Goal: Find contact information: Find contact information

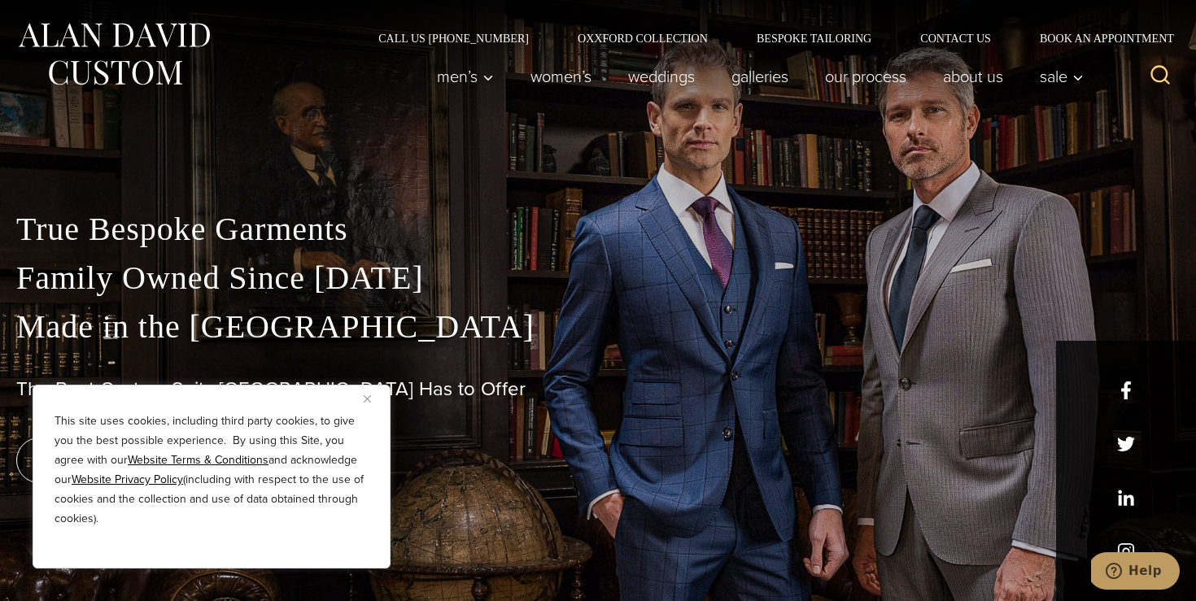
click at [362, 396] on div "This site uses cookies, including third party cookies, to give you the best pos…" at bounding box center [212, 477] width 358 height 184
click at [364, 400] on img "Close" at bounding box center [367, 398] width 7 height 7
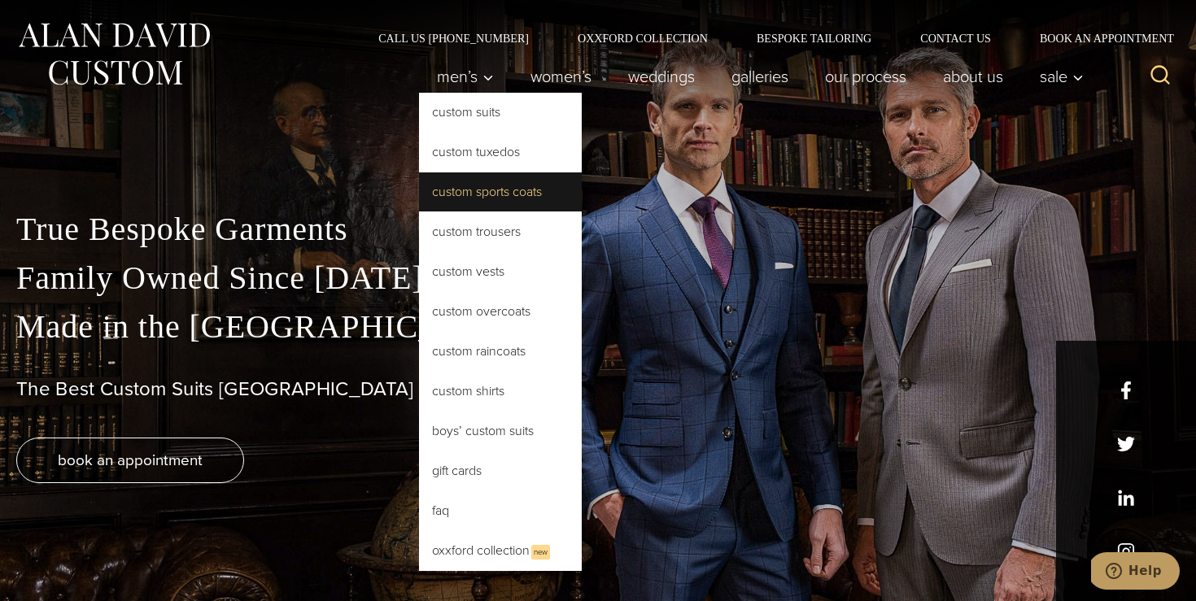
click at [501, 189] on link "Custom Sports Coats" at bounding box center [500, 192] width 163 height 39
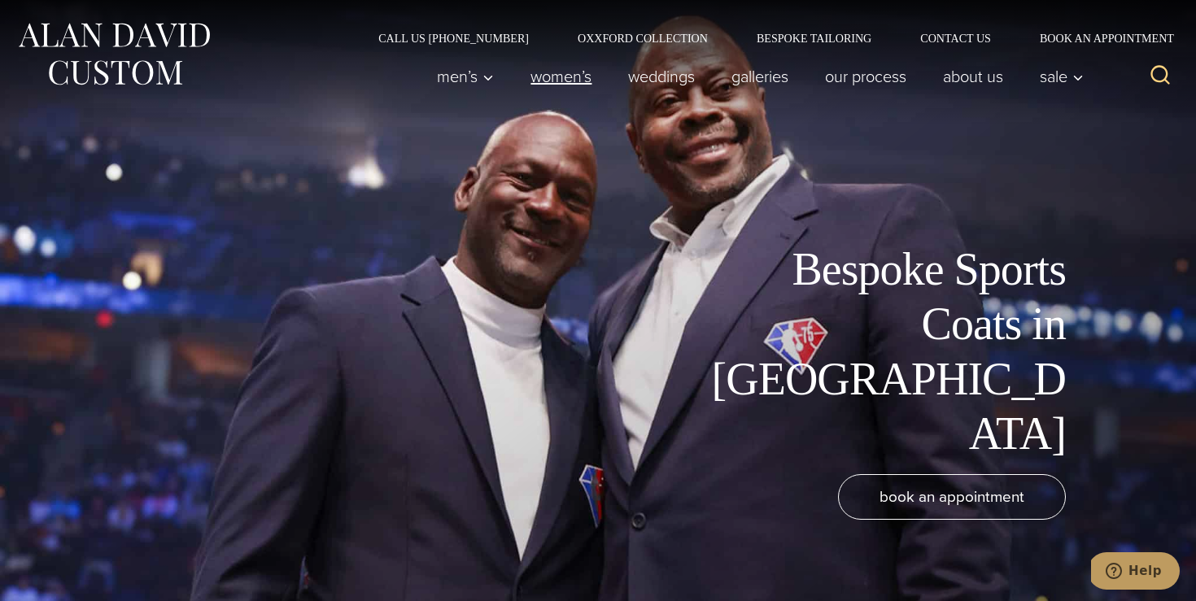
click at [568, 80] on link "Women’s" at bounding box center [562, 76] width 98 height 33
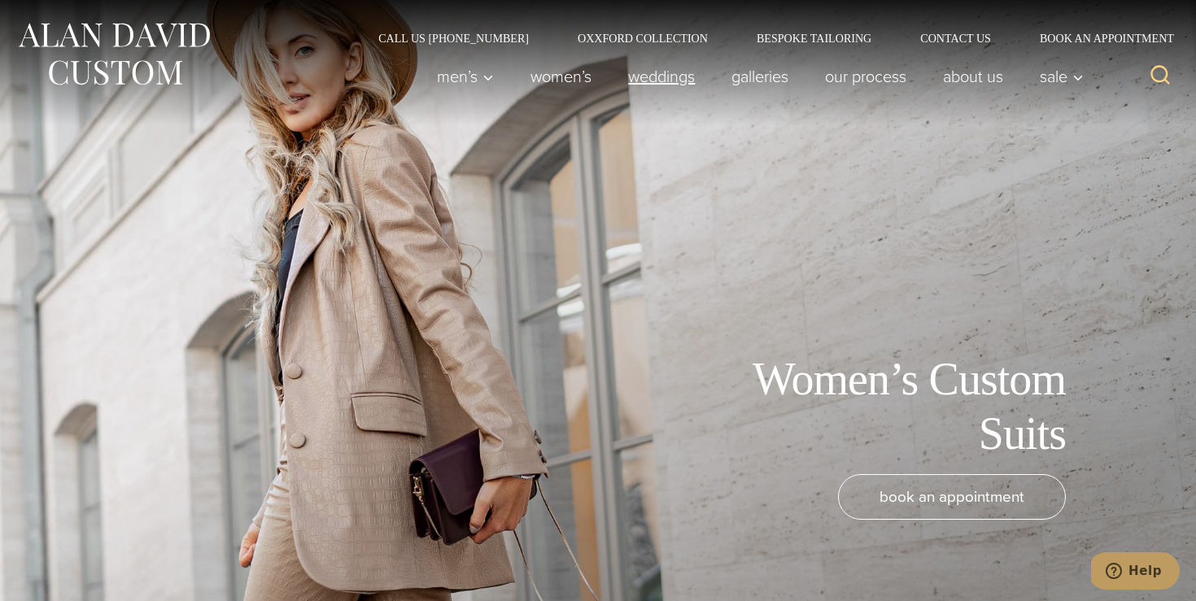
click at [665, 80] on link "weddings" at bounding box center [661, 76] width 103 height 33
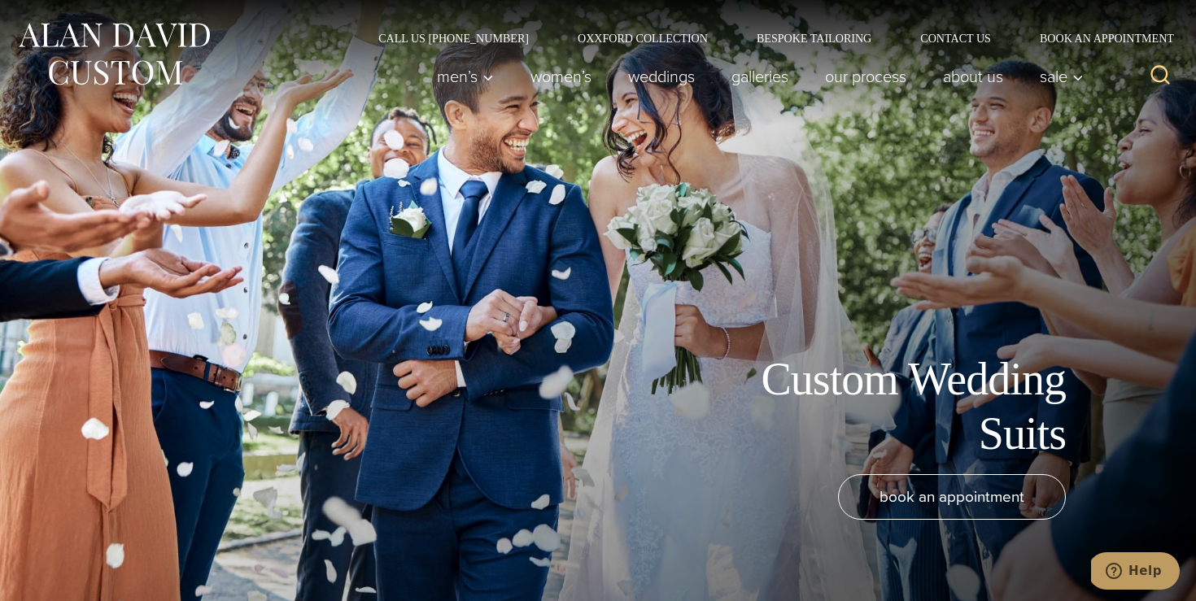
click at [139, 50] on img at bounding box center [113, 54] width 195 height 72
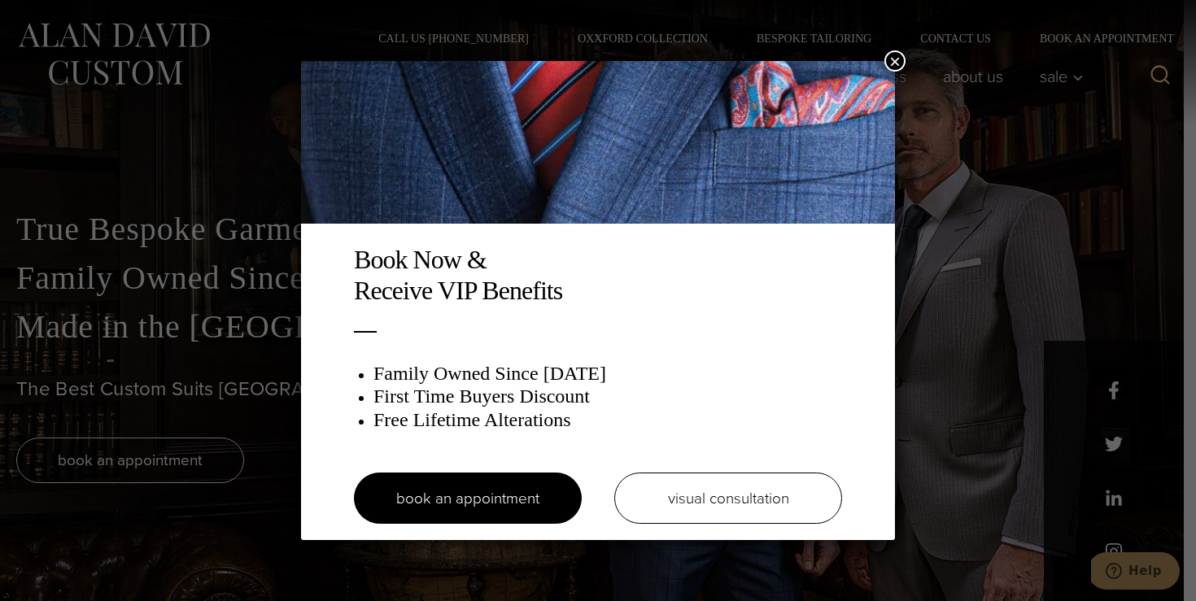
click at [900, 65] on button "×" at bounding box center [895, 60] width 21 height 21
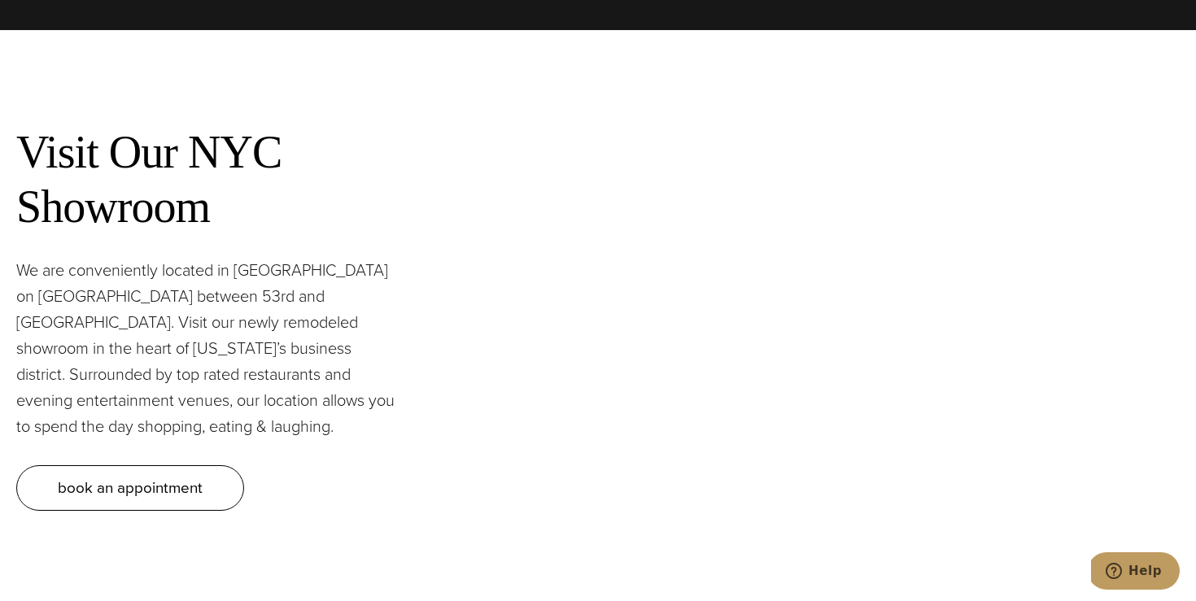
scroll to position [5930, 0]
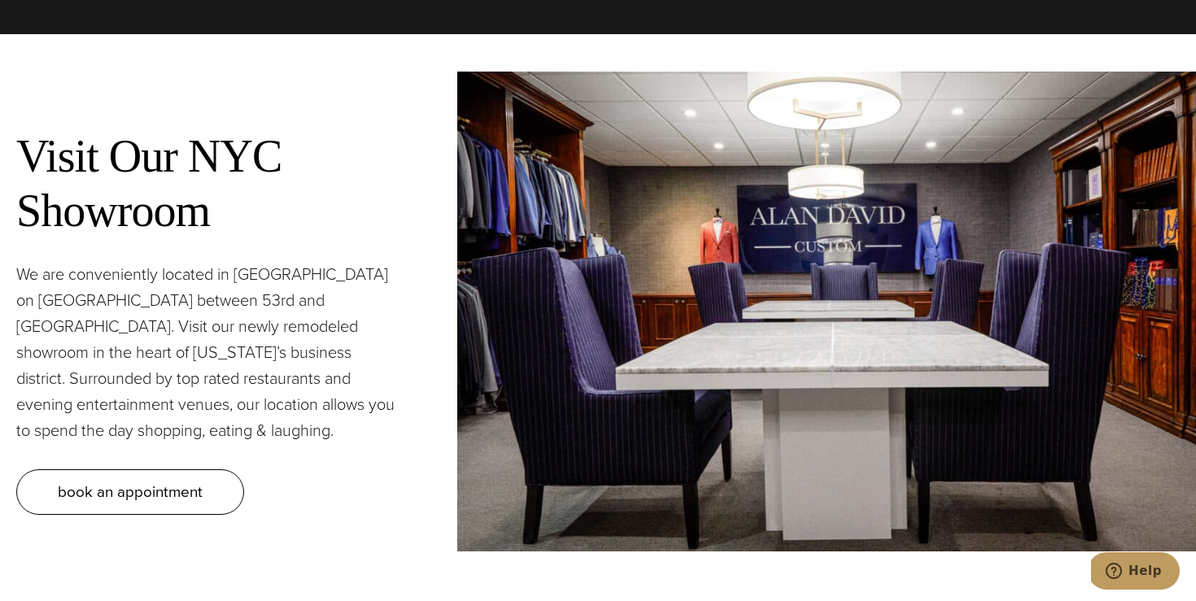
click at [272, 353] on p "We are conveniently located in Midtown Manhattan on Madison Avenue between 53rd…" at bounding box center [207, 352] width 382 height 182
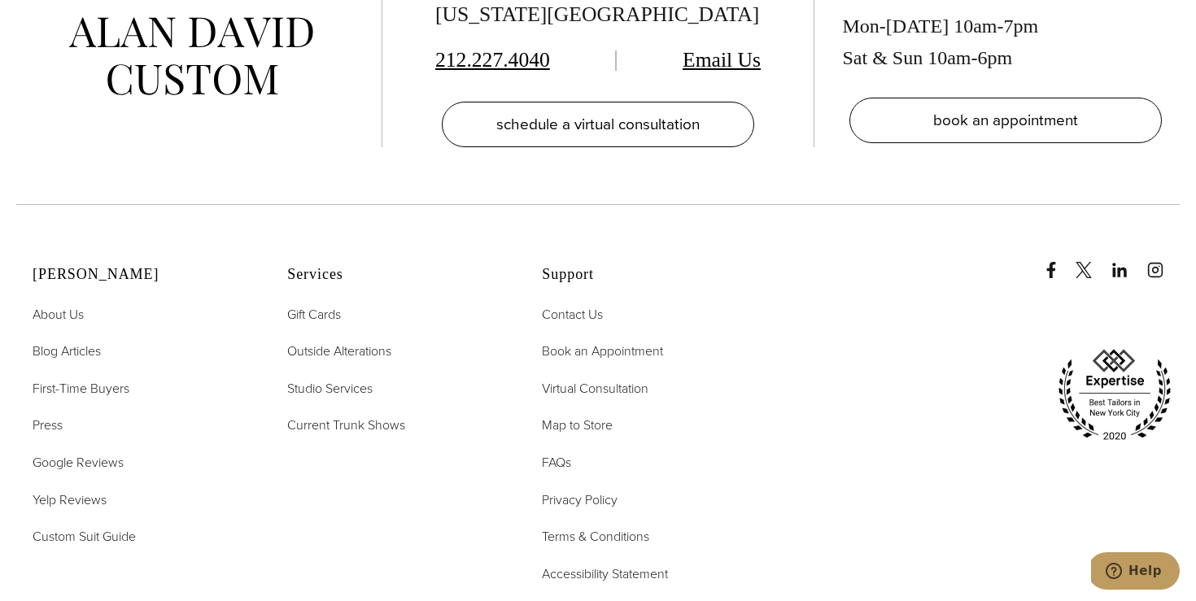
scroll to position [7847, 0]
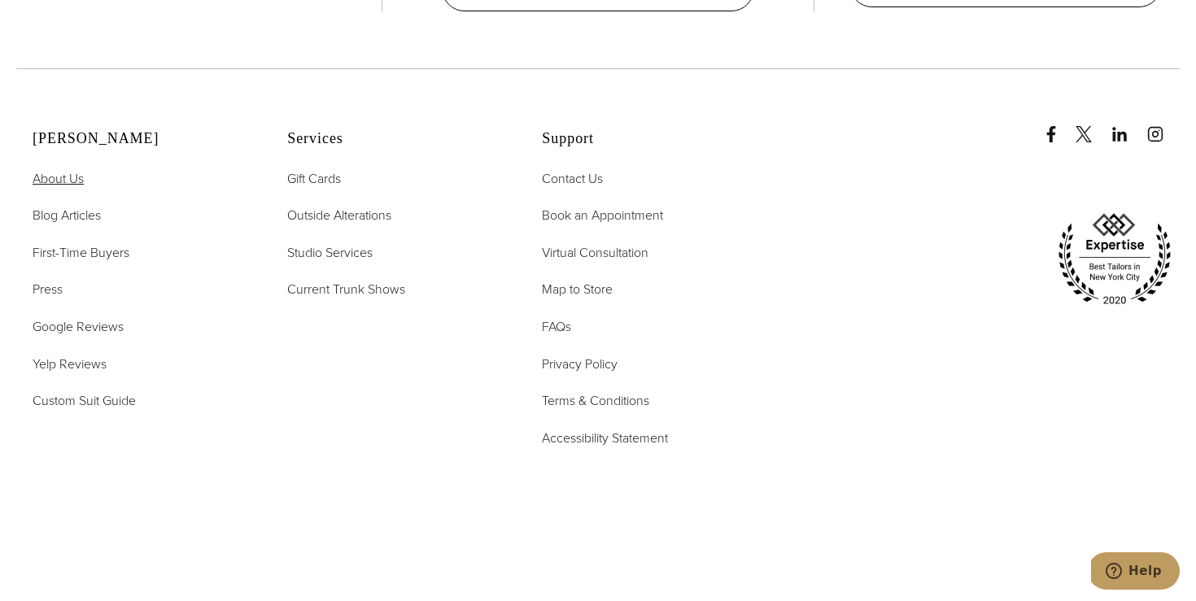
click at [53, 169] on span "About Us" at bounding box center [58, 178] width 51 height 19
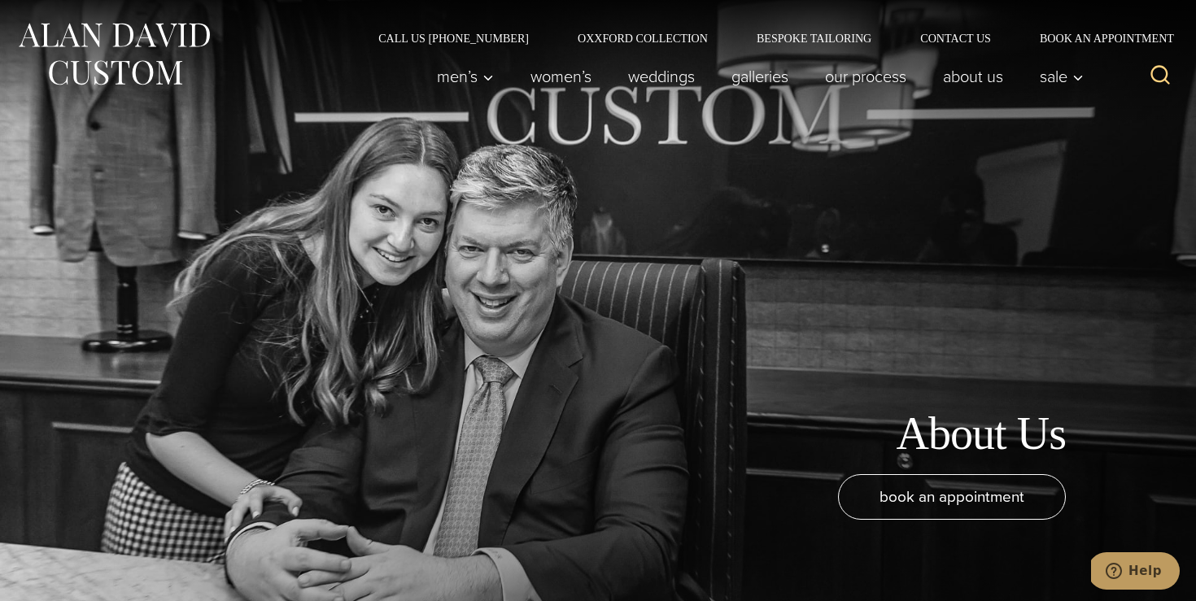
click at [131, 24] on img at bounding box center [113, 54] width 195 height 72
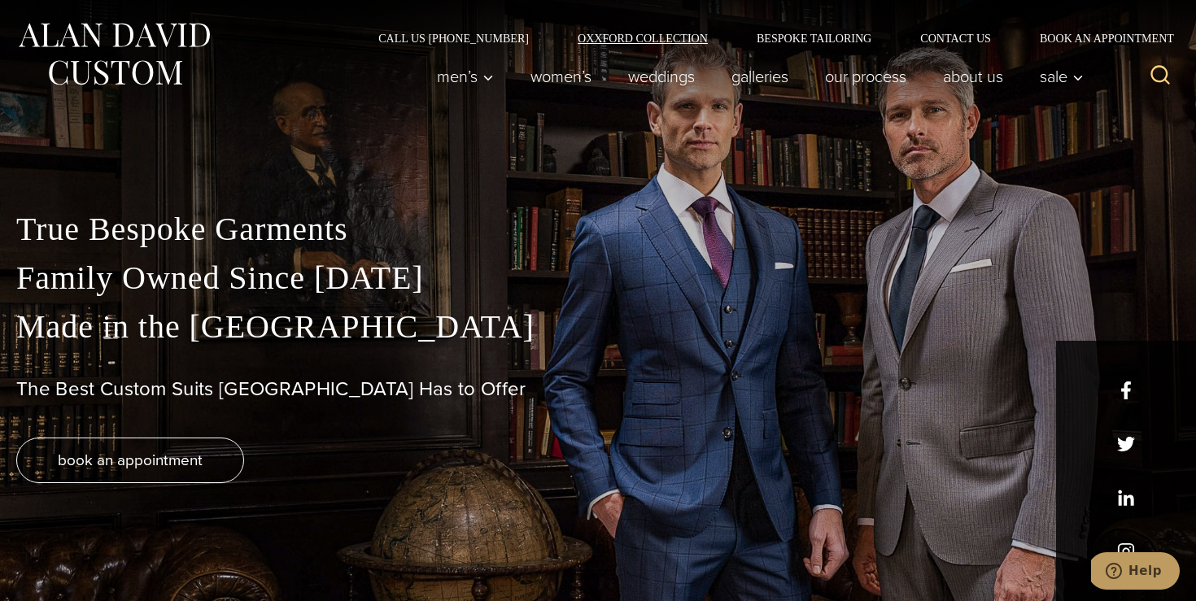
click at [676, 36] on link "Oxxford Collection" at bounding box center [642, 38] width 179 height 11
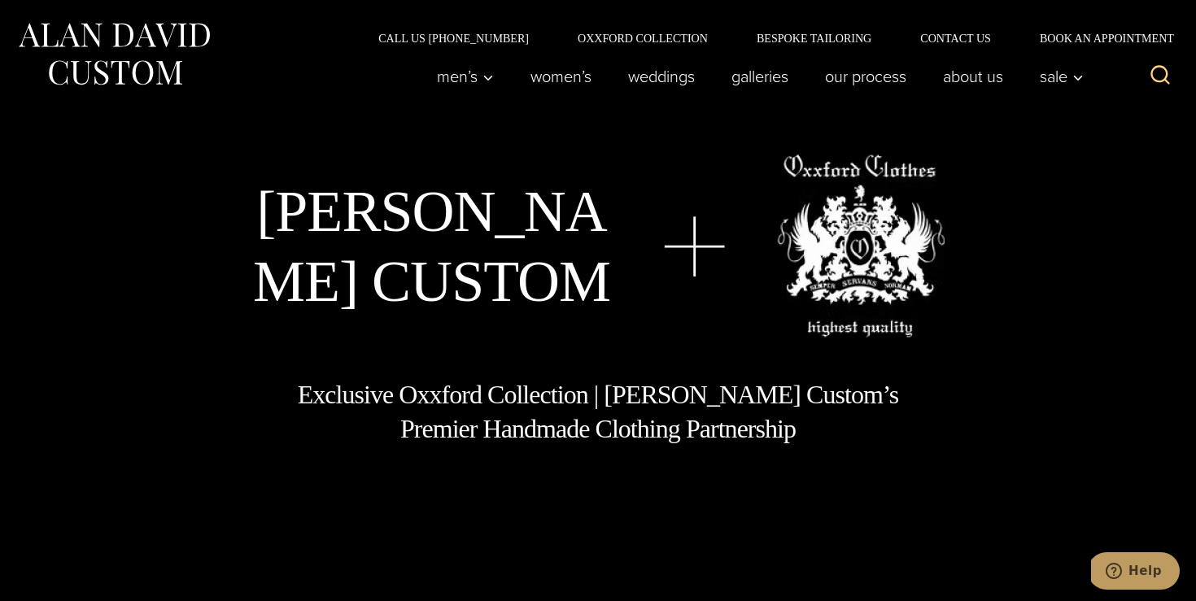
click at [124, 59] on img at bounding box center [113, 54] width 195 height 72
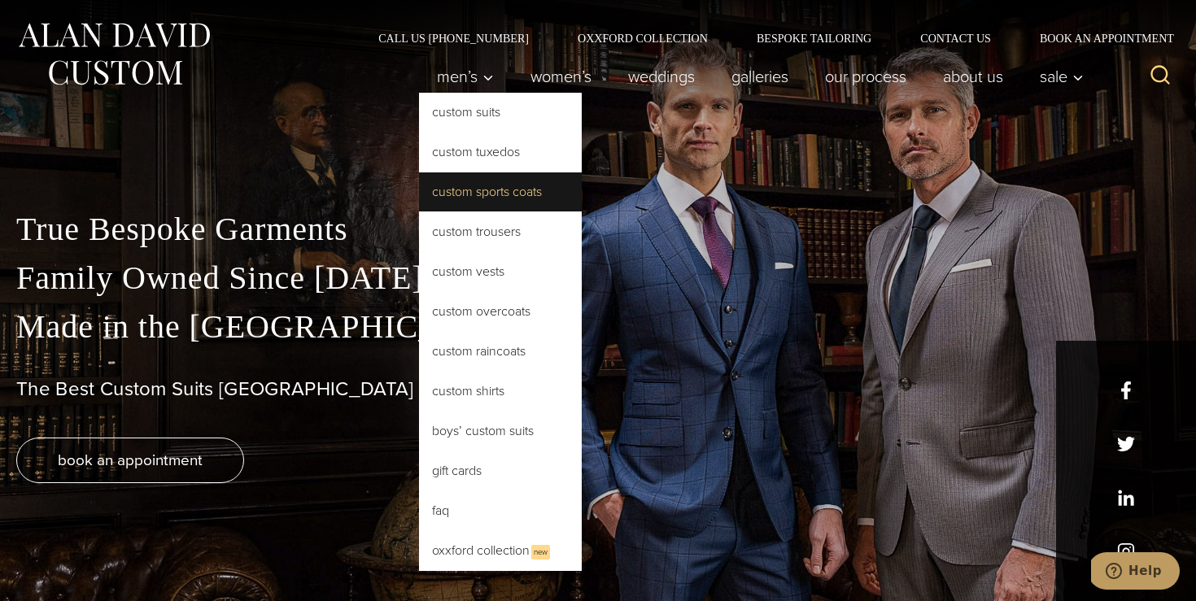
click at [511, 192] on link "Custom Sports Coats" at bounding box center [500, 192] width 163 height 39
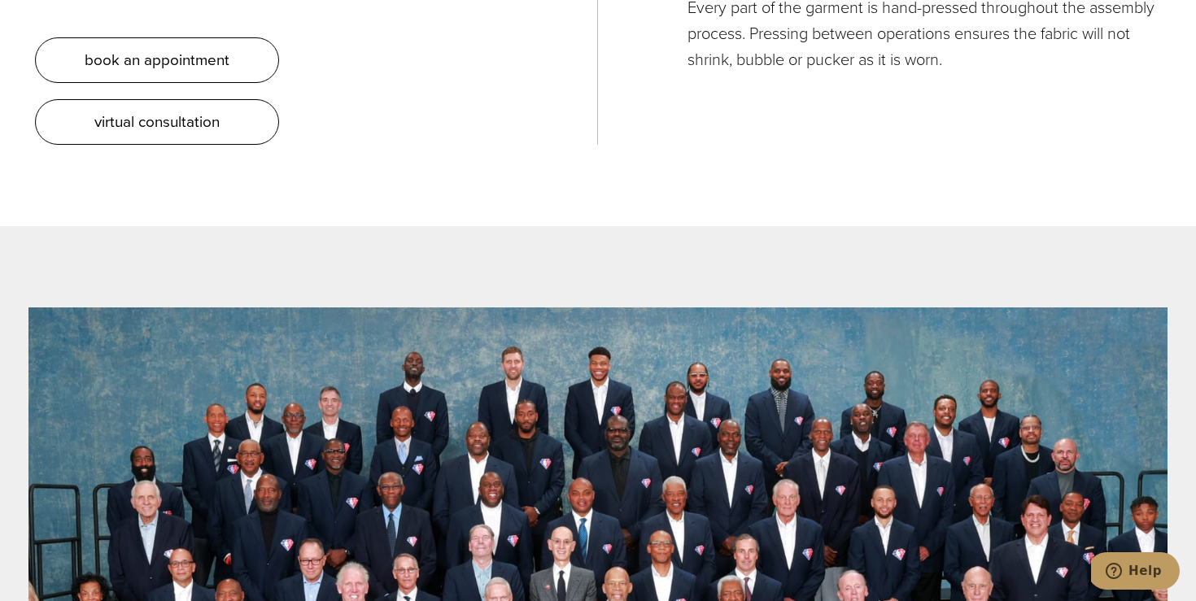
scroll to position [6180, 0]
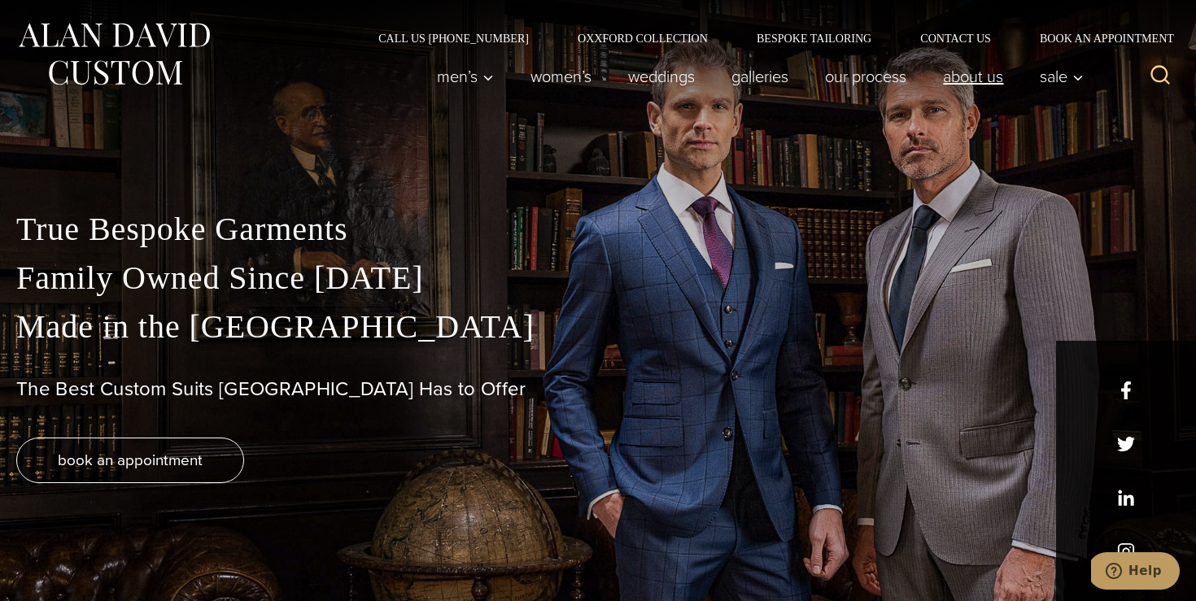
click at [976, 80] on link "About Us" at bounding box center [973, 76] width 97 height 33
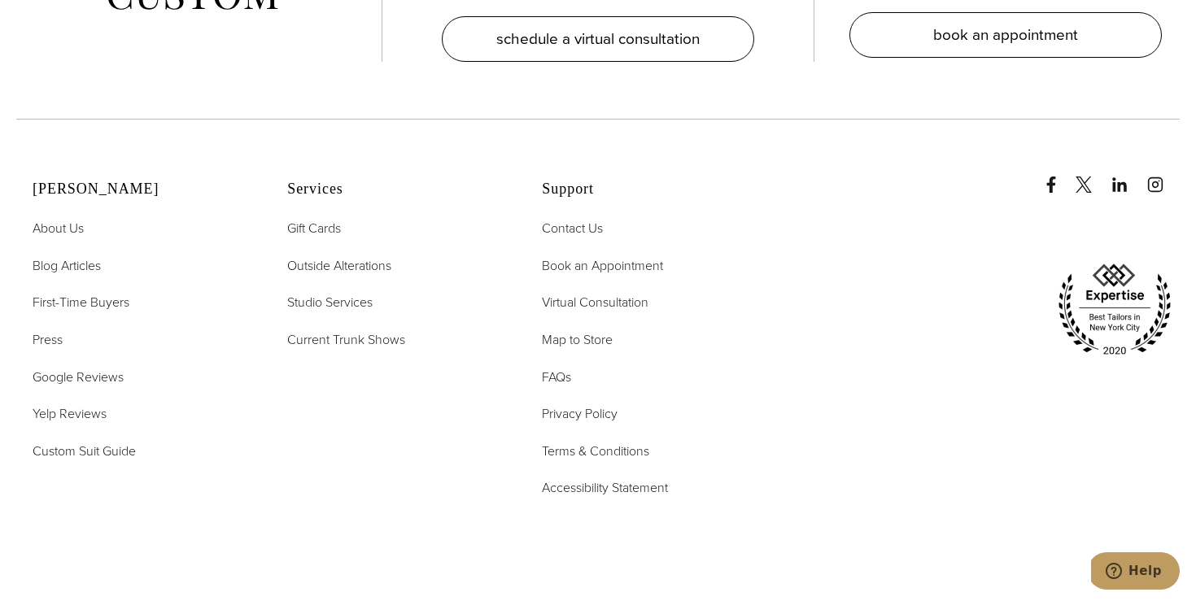
scroll to position [6646, 0]
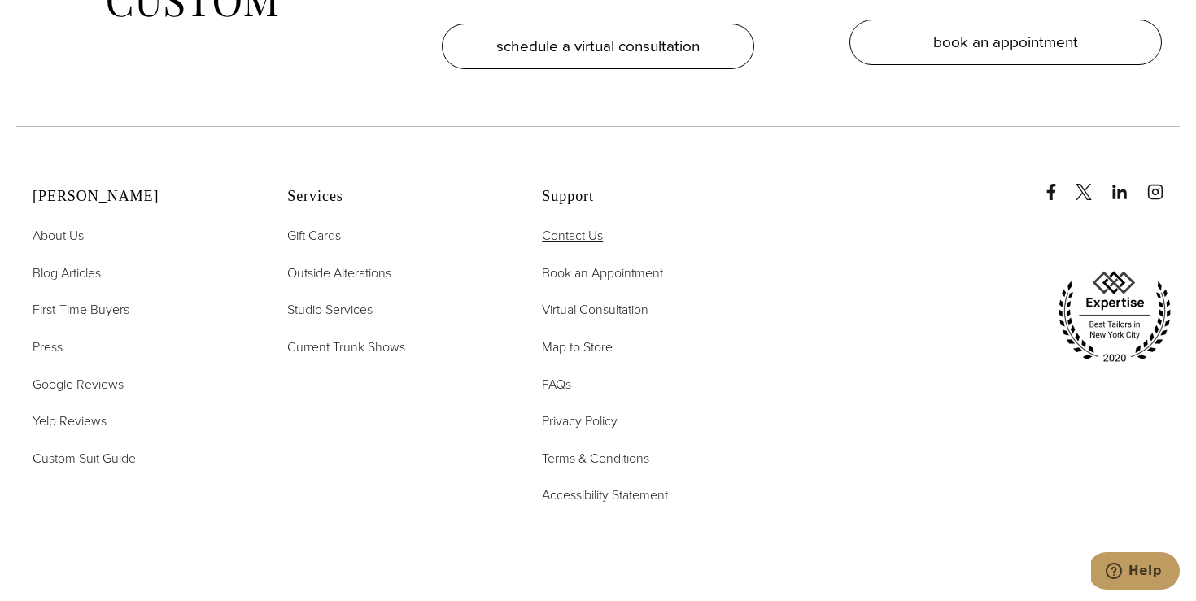
click at [568, 226] on span "Contact Us" at bounding box center [572, 235] width 61 height 19
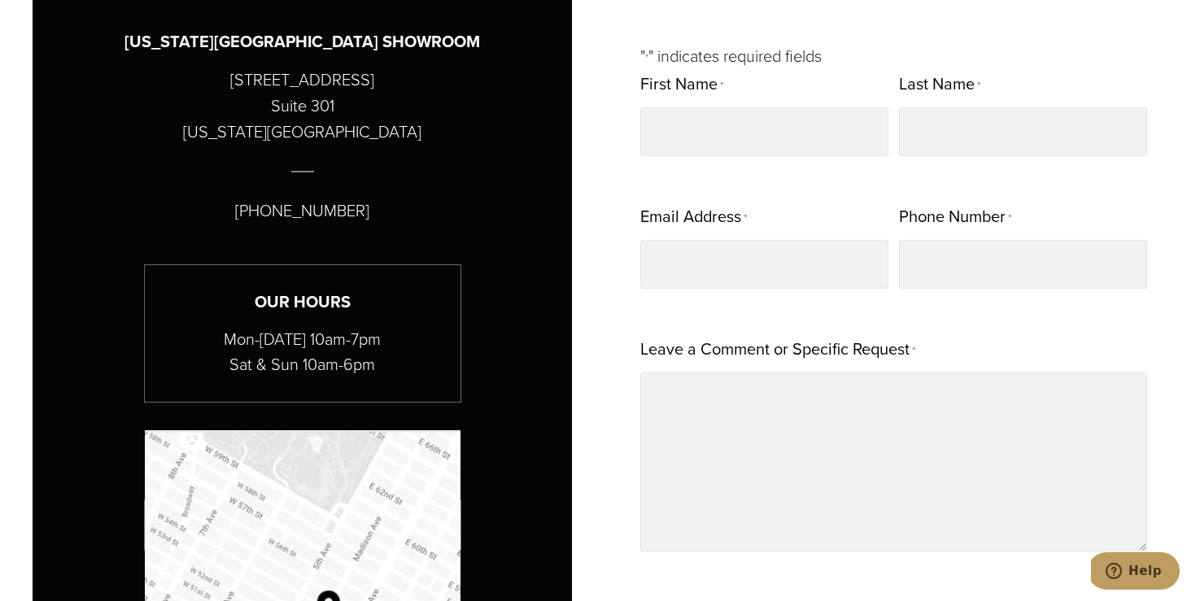
scroll to position [845, 0]
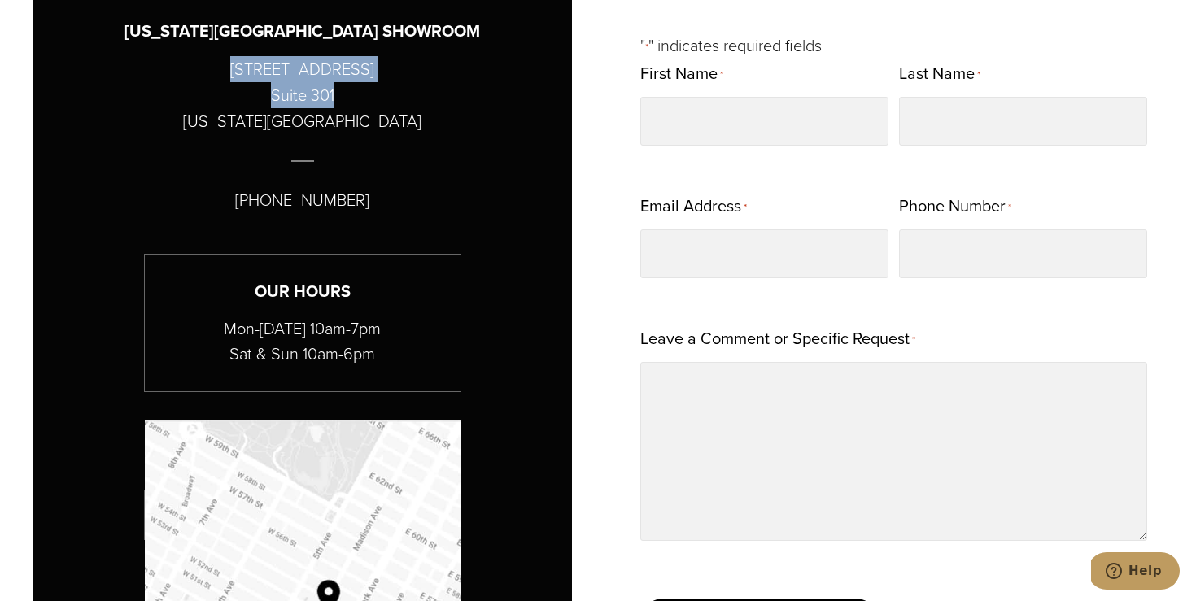
copy p "[STREET_ADDRESS]"
drag, startPoint x: 228, startPoint y: 65, endPoint x: 399, endPoint y: 105, distance: 175.5
click at [399, 105] on div "[US_STATE][GEOGRAPHIC_DATA] SHOWROOM [STREET_ADDRESS][US_STATE] [PHONE_NUMBER] …" at bounding box center [302, 416] width 539 height 933
